Goal: Check status: Check status

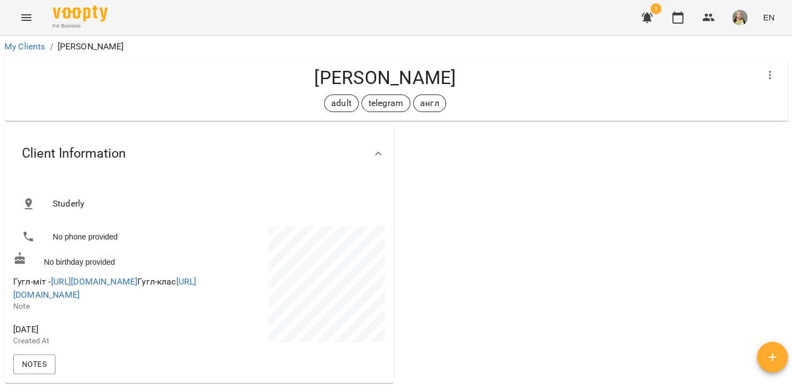
scroll to position [92, 0]
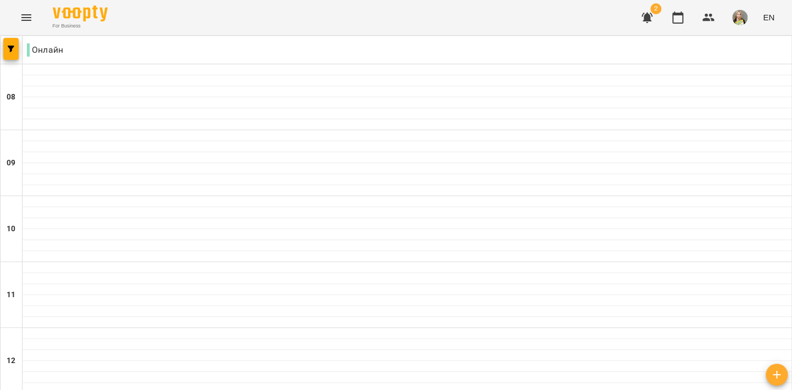
scroll to position [619, 0]
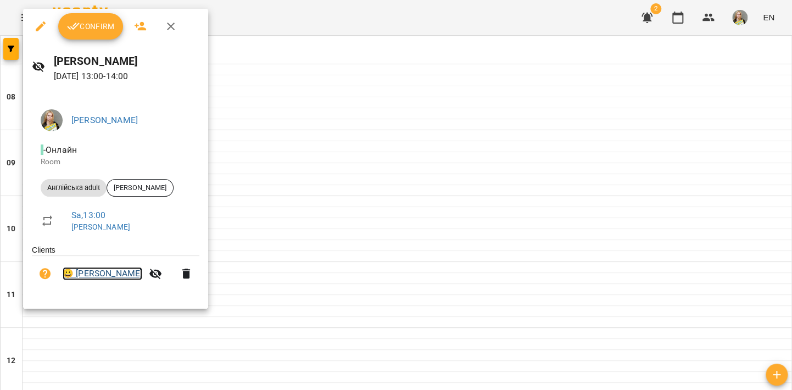
click at [129, 277] on link "😀 Мороз Олександра" at bounding box center [103, 273] width 80 height 13
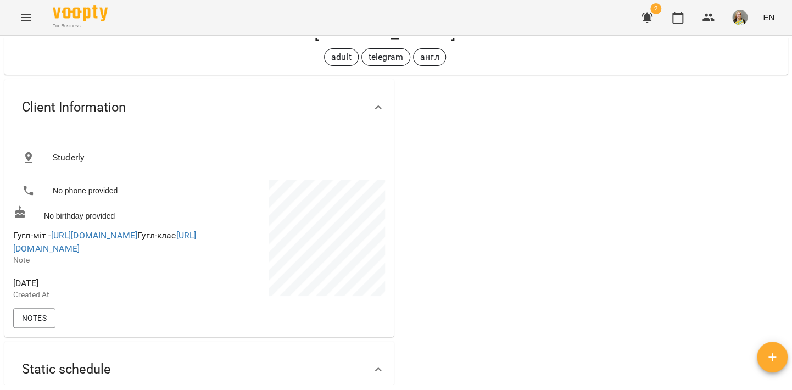
scroll to position [65, 0]
